Goal: Find specific page/section: Find specific page/section

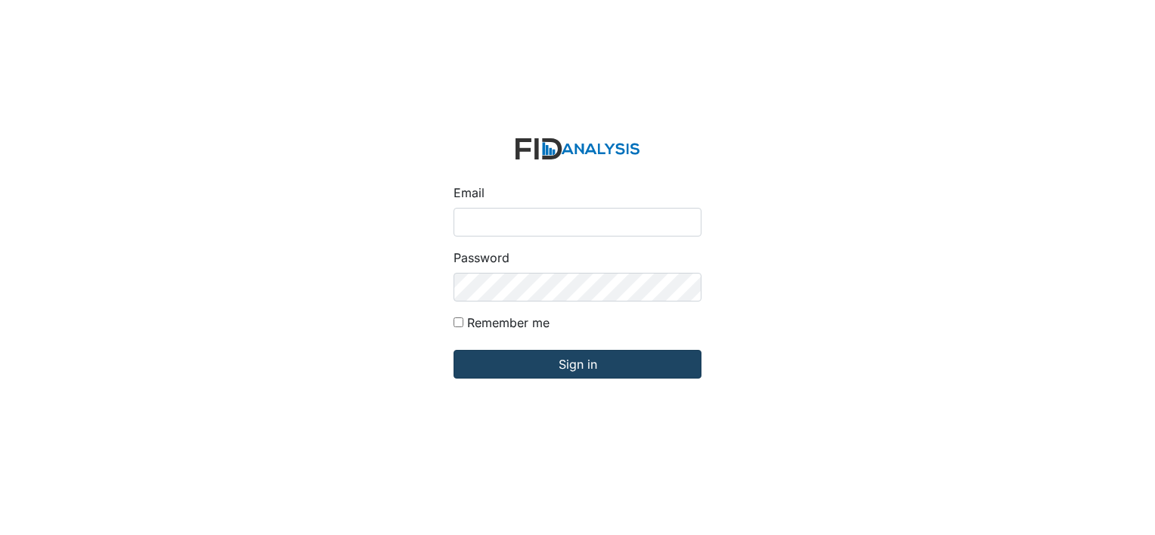
type input "[EMAIL_ADDRESS][DOMAIN_NAME]"
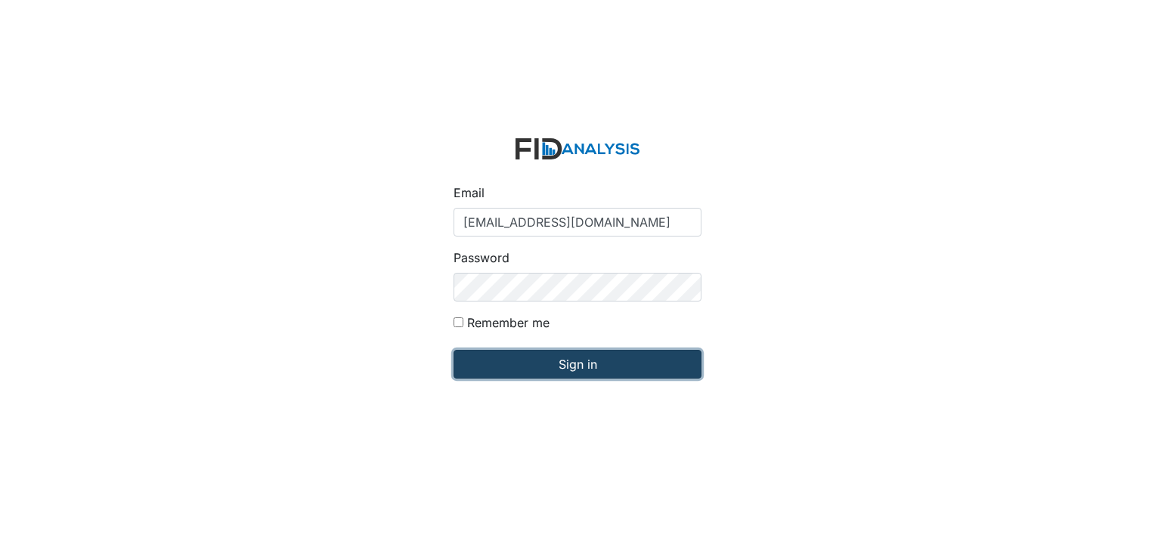
click at [572, 366] on input "Sign in" at bounding box center [577, 364] width 248 height 29
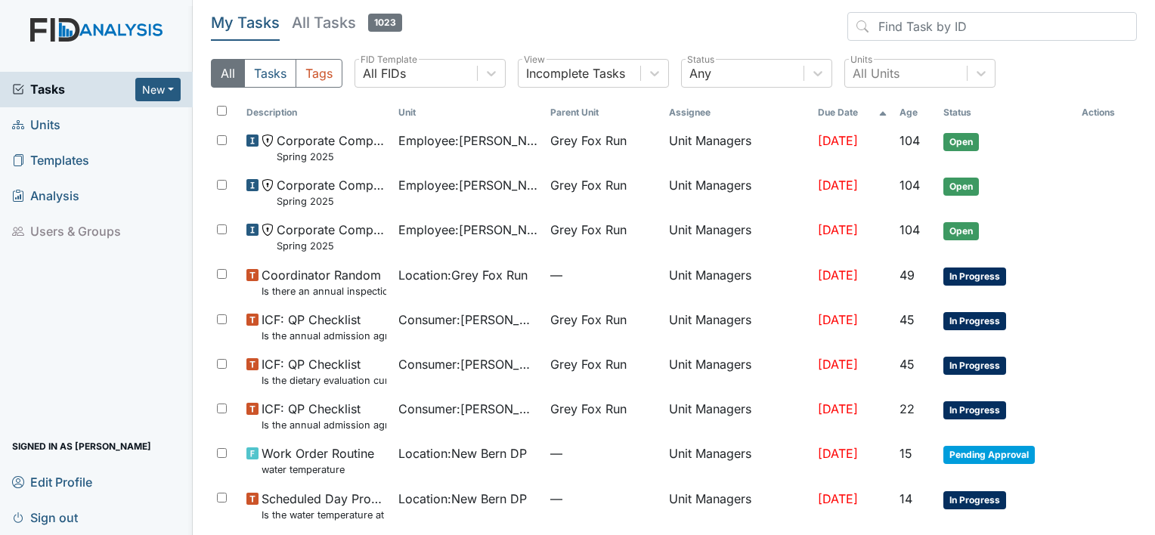
click at [57, 125] on span "Units" at bounding box center [36, 124] width 48 height 23
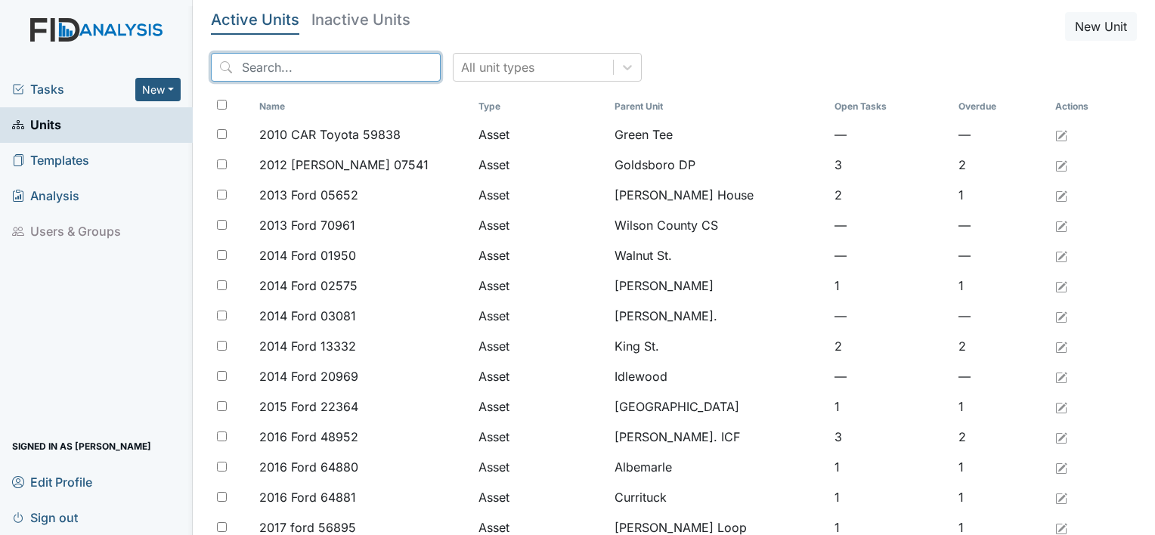
click at [303, 60] on input "search" at bounding box center [326, 67] width 230 height 29
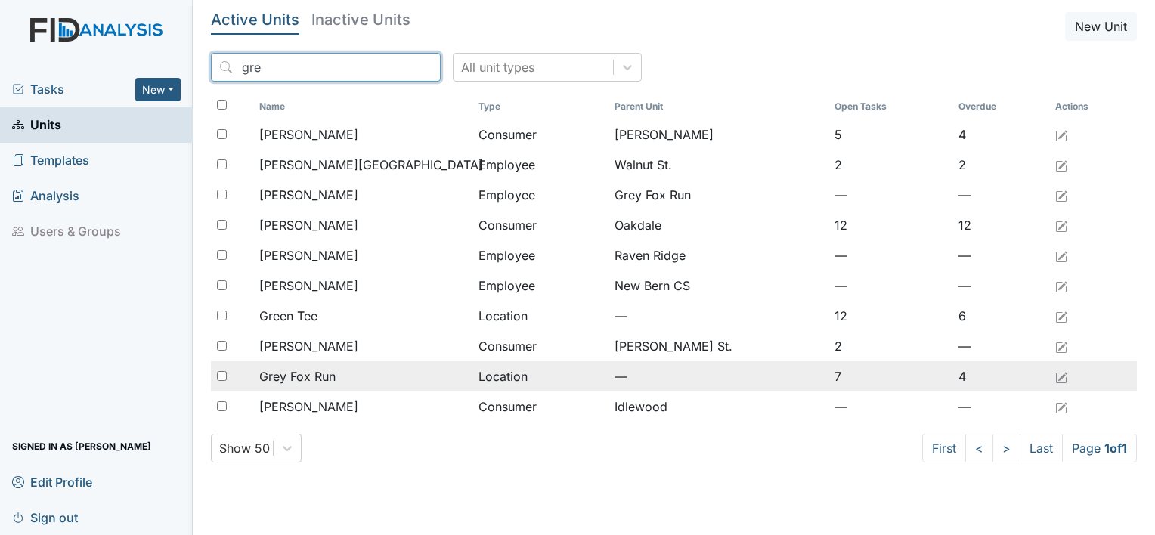
type input "gre"
click at [320, 376] on span "Grey Fox Run" at bounding box center [297, 376] width 76 height 18
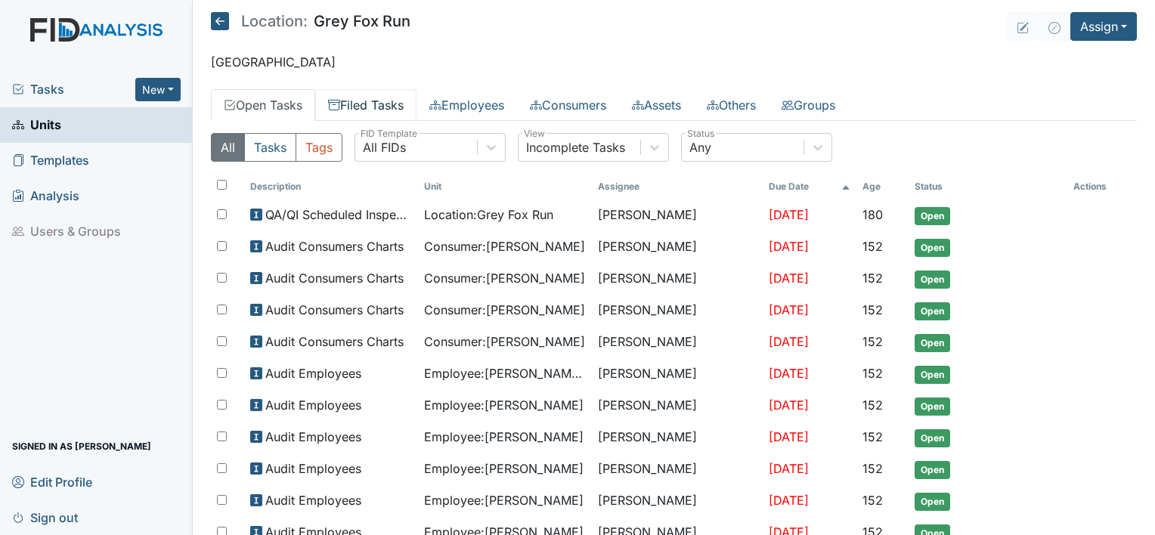
click at [408, 104] on link "Filed Tasks" at bounding box center [365, 105] width 101 height 32
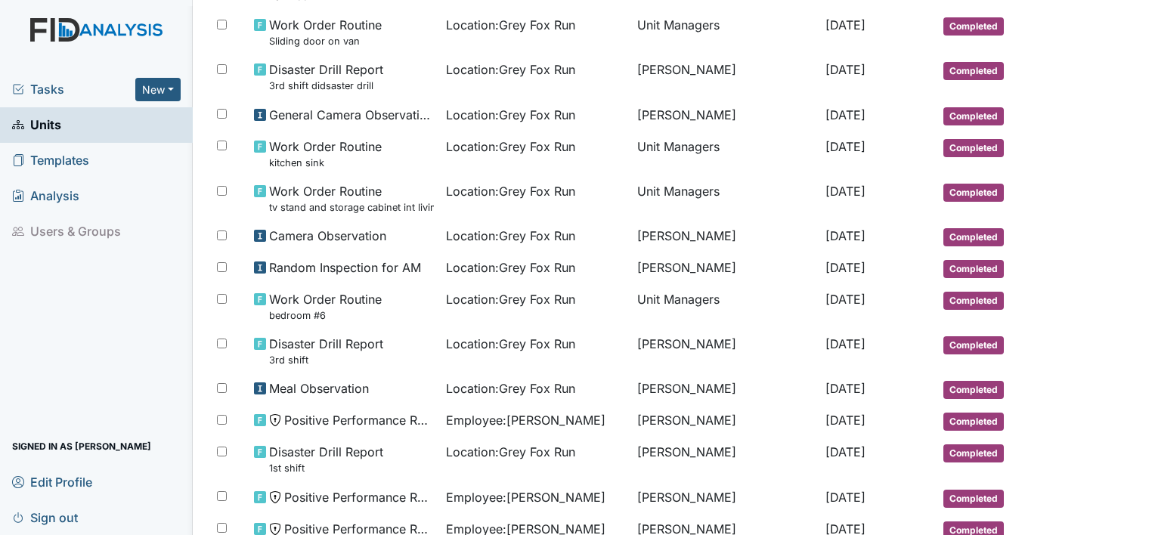
scroll to position [272, 0]
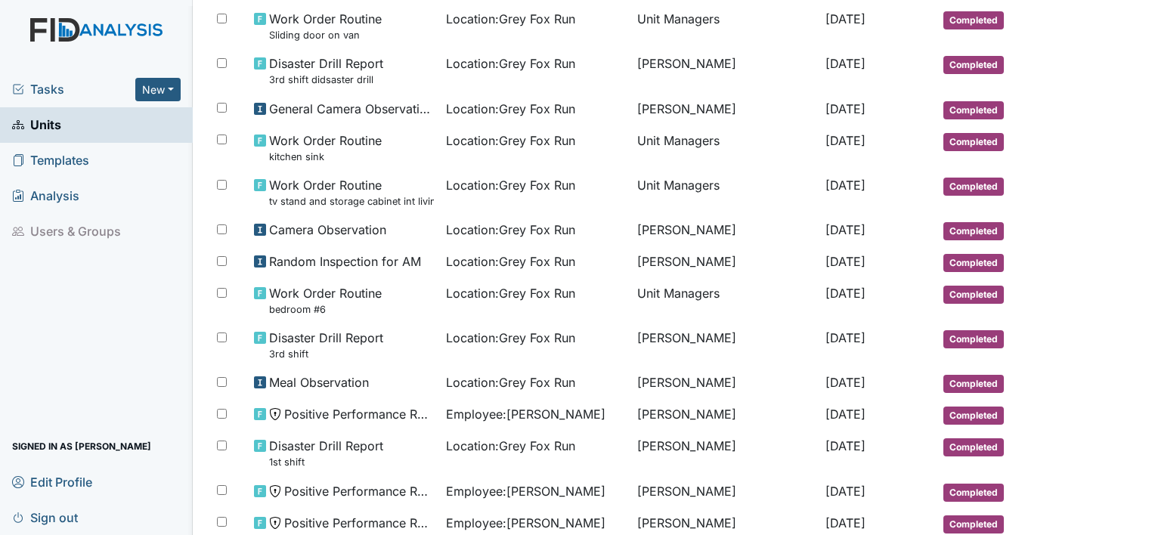
click at [68, 512] on span "Sign out" at bounding box center [45, 517] width 66 height 23
